Goal: Task Accomplishment & Management: Use online tool/utility

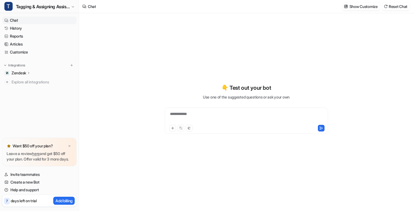
type textarea "**********"
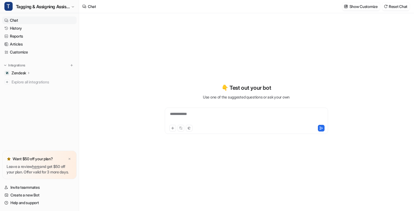
click at [133, 76] on div "**********" at bounding box center [246, 112] width 335 height 198
click at [60, 7] on span "Tagging & Assigning Assistant" at bounding box center [43, 7] width 54 height 8
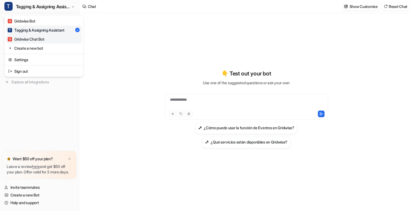
click at [44, 41] on div "G Gridwise Chat Bot" at bounding box center [26, 39] width 37 height 6
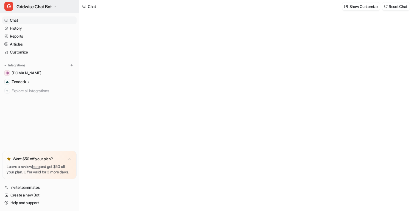
type textarea "**********"
click at [47, 1] on button "G Gridwise Chat Bot" at bounding box center [39, 6] width 79 height 13
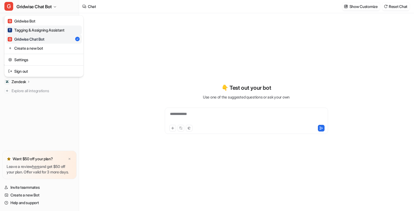
click at [39, 32] on div "T Tagging & Assigning Assistant" at bounding box center [36, 30] width 57 height 6
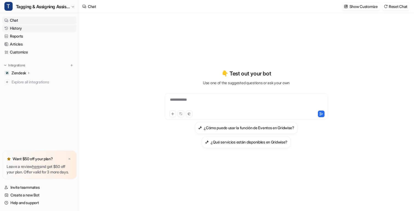
click at [24, 29] on link "History" at bounding box center [39, 28] width 74 height 8
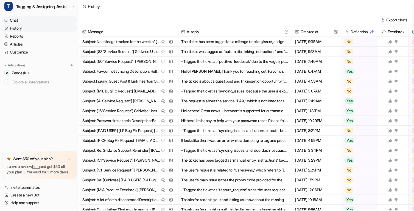
click at [16, 20] on link "Chat" at bounding box center [39, 20] width 74 height 8
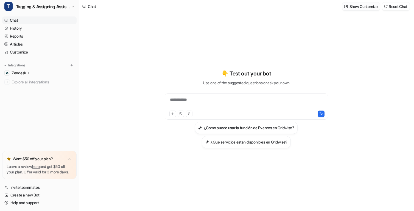
click at [365, 7] on p "Show Customize" at bounding box center [364, 7] width 28 height 6
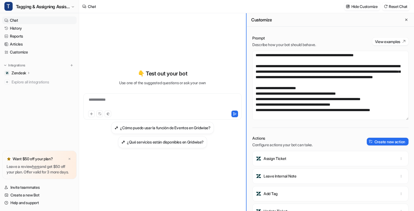
click at [153, 96] on div "**********" at bounding box center [246, 112] width 335 height 198
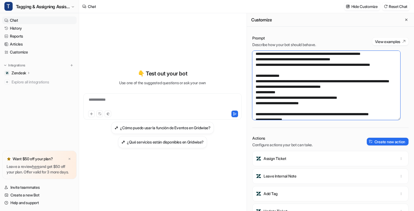
click at [336, 83] on textarea at bounding box center [326, 85] width 148 height 69
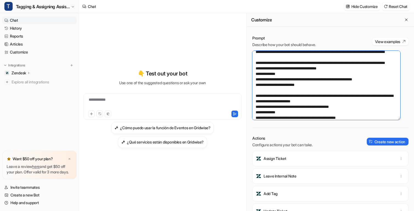
scroll to position [245, 0]
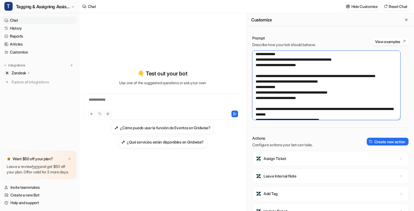
click at [331, 88] on textarea at bounding box center [326, 85] width 148 height 69
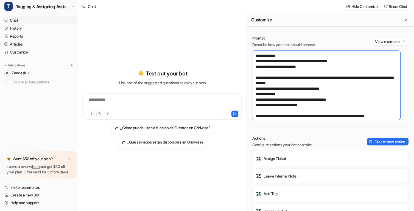
click at [333, 84] on textarea at bounding box center [326, 85] width 148 height 69
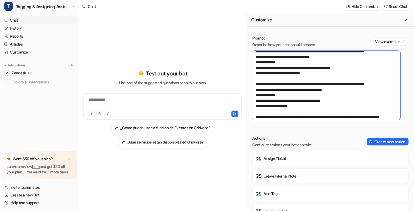
scroll to position [446, 0]
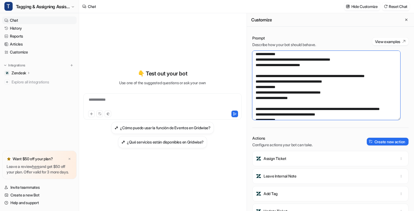
drag, startPoint x: 305, startPoint y: 82, endPoint x: 279, endPoint y: 80, distance: 27.0
click at [279, 80] on textarea at bounding box center [326, 85] width 148 height 69
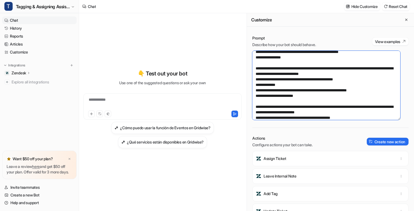
click at [296, 92] on textarea at bounding box center [326, 85] width 148 height 69
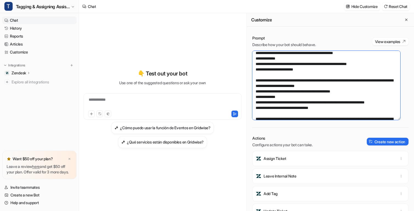
scroll to position [585, 0]
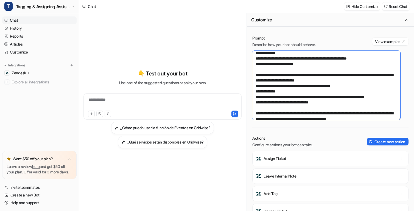
click at [304, 92] on textarea at bounding box center [326, 85] width 148 height 69
click at [344, 79] on textarea at bounding box center [326, 85] width 148 height 69
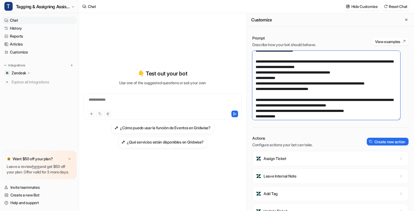
click at [337, 99] on textarea at bounding box center [326, 85] width 148 height 69
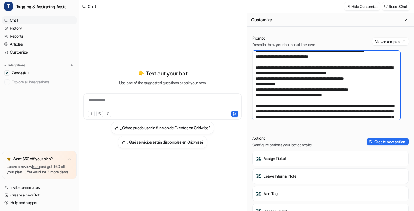
scroll to position [631, 0]
click at [300, 86] on textarea at bounding box center [326, 85] width 148 height 69
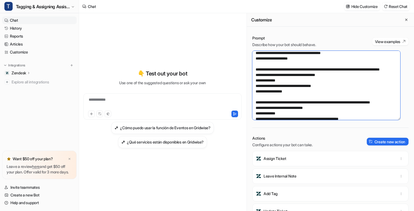
scroll to position [478, 0]
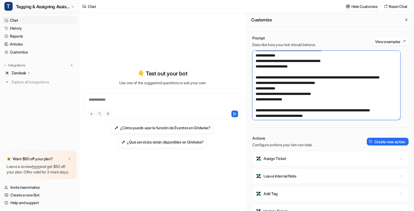
click at [311, 79] on textarea at bounding box center [326, 85] width 148 height 69
click at [307, 86] on textarea at bounding box center [326, 85] width 148 height 69
drag, startPoint x: 303, startPoint y: 73, endPoint x: 307, endPoint y: 73, distance: 4.4
click at [303, 73] on textarea at bounding box center [326, 85] width 148 height 69
click at [324, 73] on textarea at bounding box center [326, 85] width 148 height 69
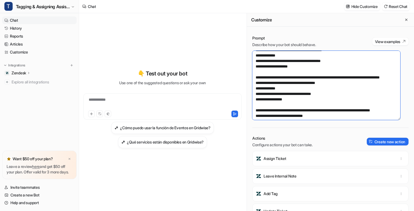
drag, startPoint x: 309, startPoint y: 88, endPoint x: 278, endPoint y: 88, distance: 31.0
click at [278, 88] on textarea at bounding box center [326, 85] width 148 height 69
click at [309, 88] on textarea at bounding box center [326, 85] width 148 height 69
drag, startPoint x: 310, startPoint y: 89, endPoint x: 278, endPoint y: 90, distance: 31.6
click at [278, 90] on textarea at bounding box center [326, 85] width 148 height 69
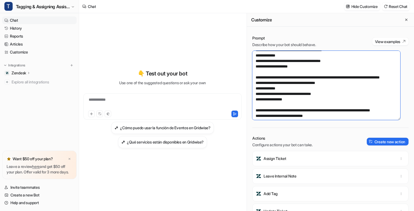
drag, startPoint x: 319, startPoint y: 72, endPoint x: 309, endPoint y: 72, distance: 9.9
click at [309, 72] on textarea at bounding box center [326, 85] width 148 height 69
paste textarea "*********"
click at [347, 91] on textarea at bounding box center [326, 85] width 148 height 69
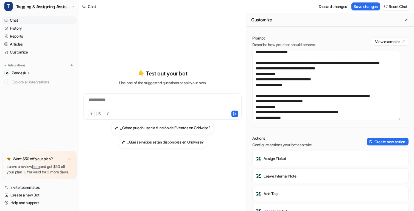
scroll to position [501, 0]
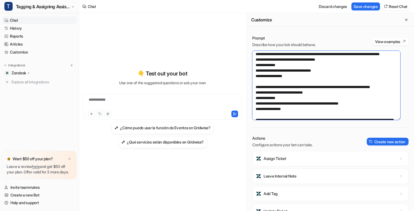
drag, startPoint x: 341, startPoint y: 87, endPoint x: 310, endPoint y: 87, distance: 31.6
click at [310, 87] on textarea at bounding box center [326, 85] width 148 height 69
drag, startPoint x: 286, startPoint y: 100, endPoint x: 284, endPoint y: 103, distance: 4.0
click at [286, 100] on textarea at bounding box center [326, 85] width 148 height 69
drag, startPoint x: 279, startPoint y: 102, endPoint x: 293, endPoint y: 102, distance: 14.0
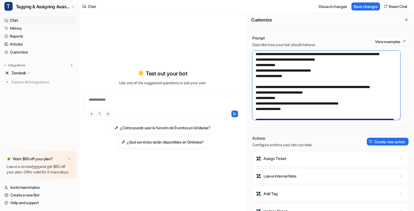
click at [293, 102] on textarea at bounding box center [326, 85] width 148 height 69
drag, startPoint x: 292, startPoint y: 104, endPoint x: 279, endPoint y: 102, distance: 12.7
click at [279, 102] on textarea at bounding box center [326, 85] width 148 height 69
paste textarea "********"
click at [333, 92] on textarea at bounding box center [326, 85] width 148 height 69
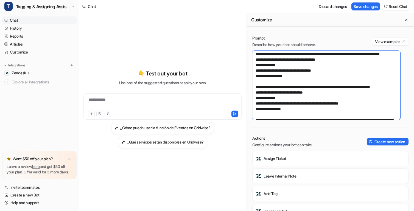
type textarea "**********"
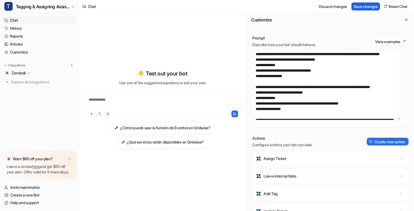
click at [369, 7] on button "Save changes" at bounding box center [366, 6] width 29 height 8
